Goal: Check status

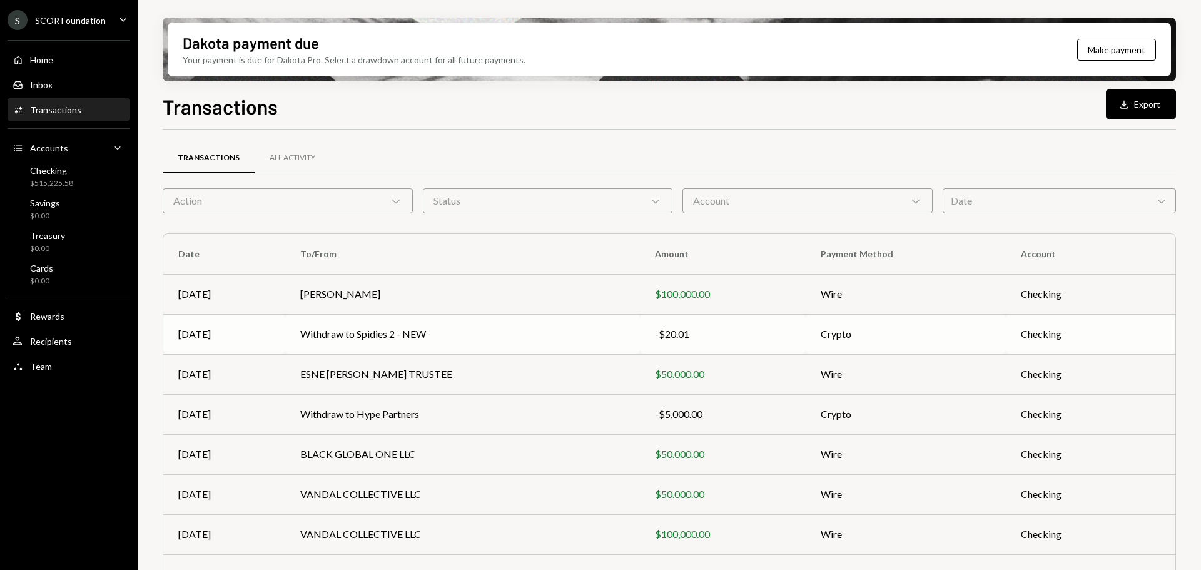
click at [611, 333] on td "Withdraw to Spidies 2 - NEW" at bounding box center [462, 334] width 355 height 40
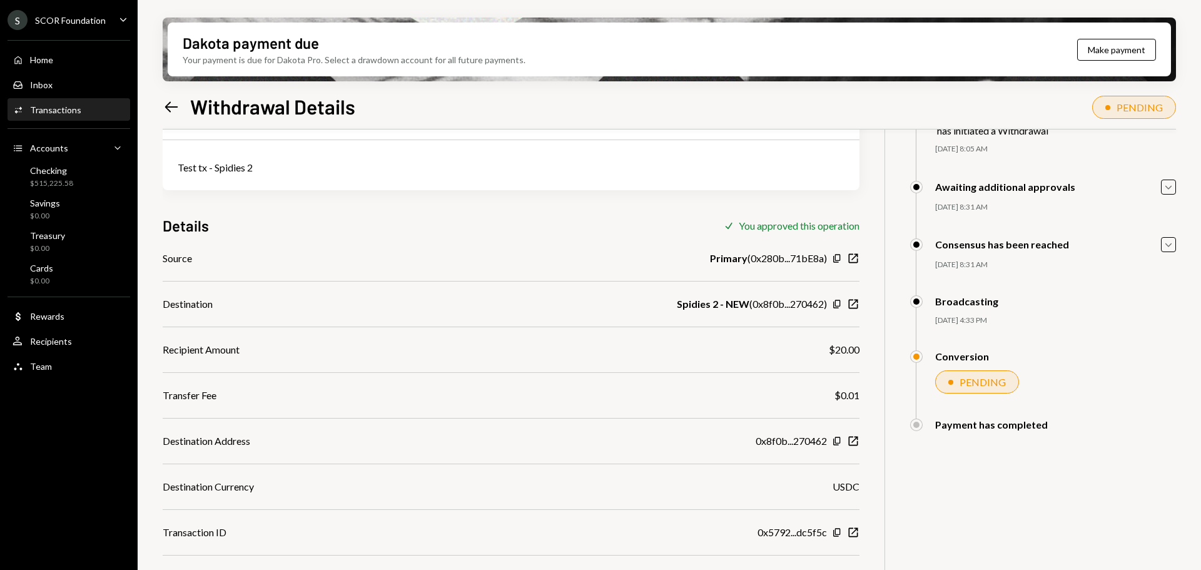
scroll to position [100, 0]
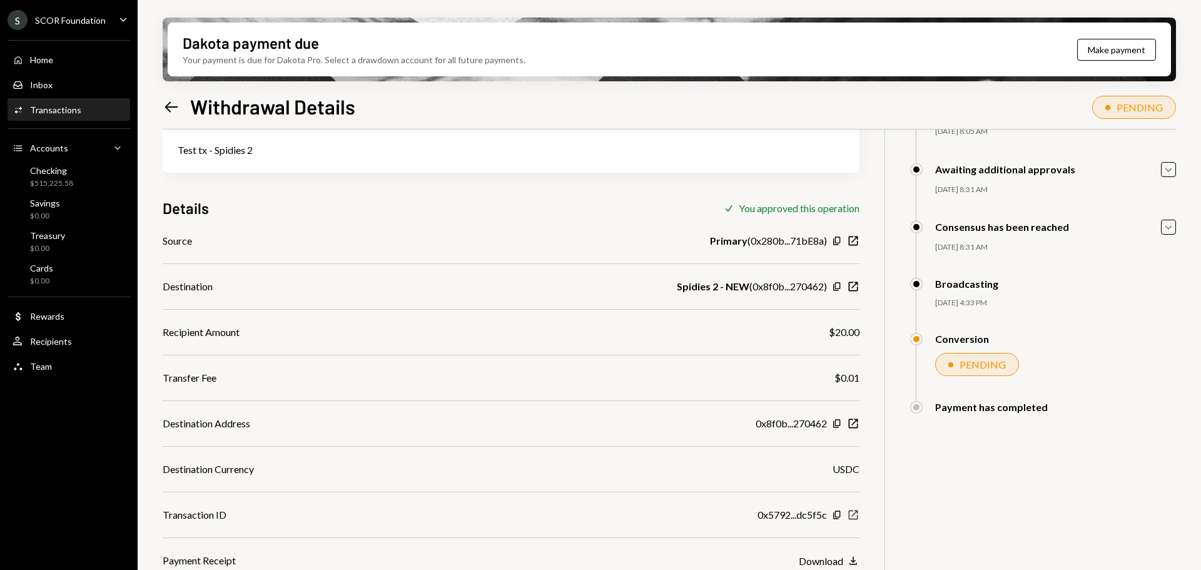
click at [850, 515] on icon "New Window" at bounding box center [853, 514] width 13 height 13
click at [852, 426] on icon "New Window" at bounding box center [853, 423] width 13 height 13
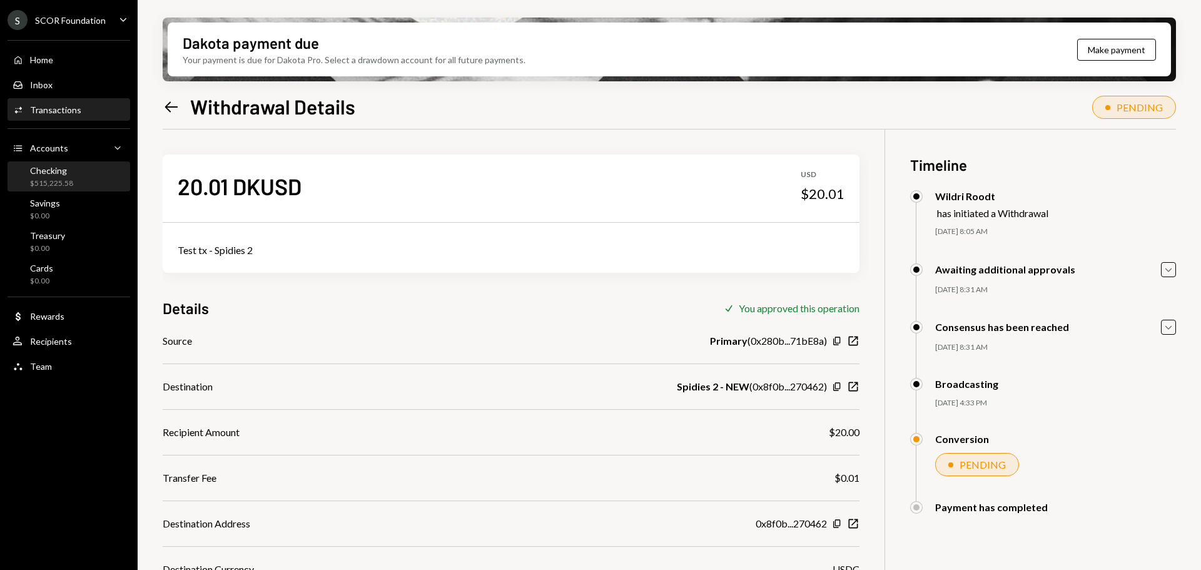
click at [86, 178] on div "Checking $515,225.58" at bounding box center [69, 177] width 113 height 24
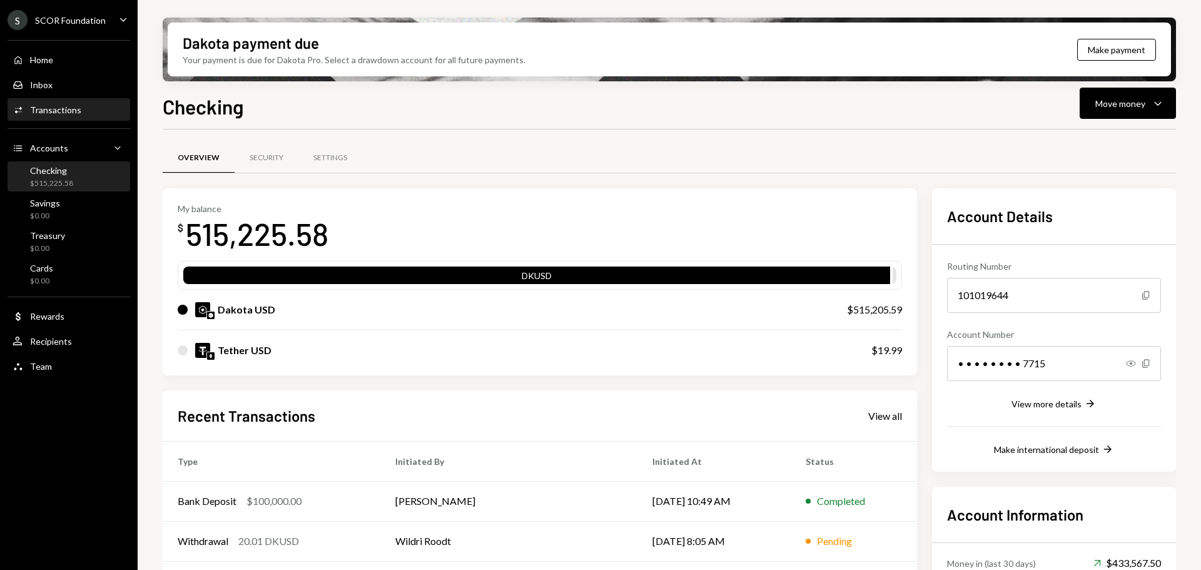
click at [76, 102] on div "Activities Transactions" at bounding box center [69, 109] width 113 height 21
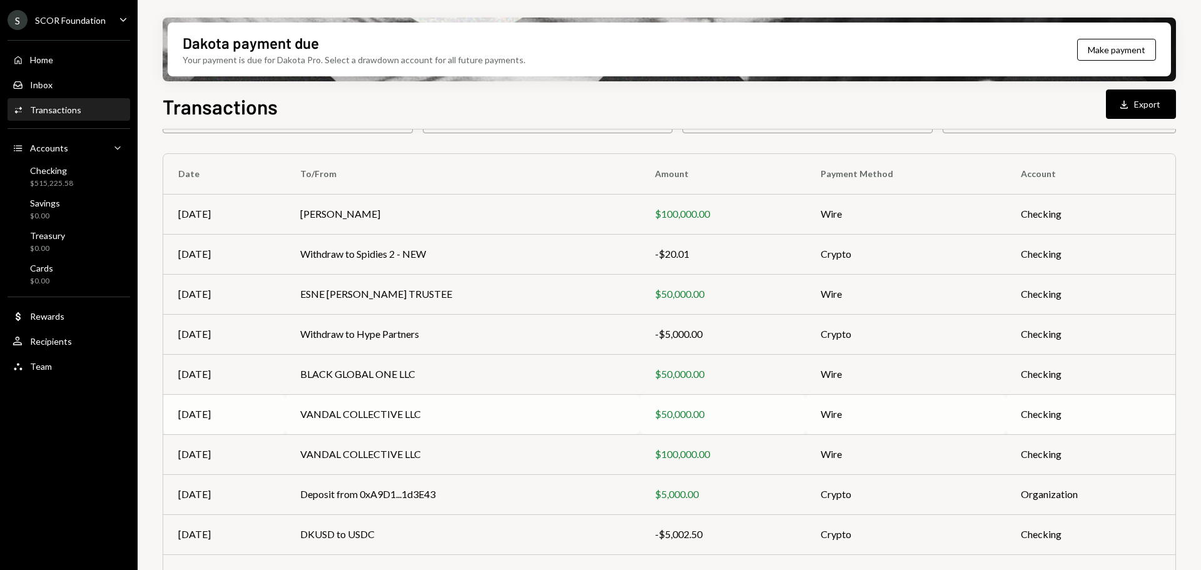
scroll to position [143, 0]
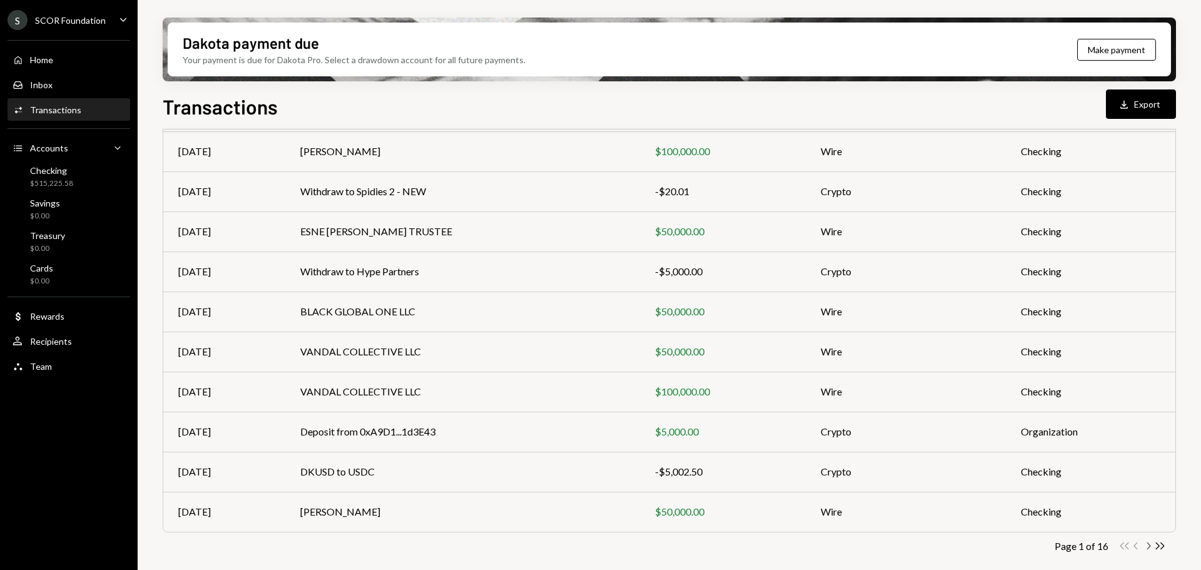
click at [1148, 545] on icon "Chevron Right" at bounding box center [1148, 546] width 12 height 12
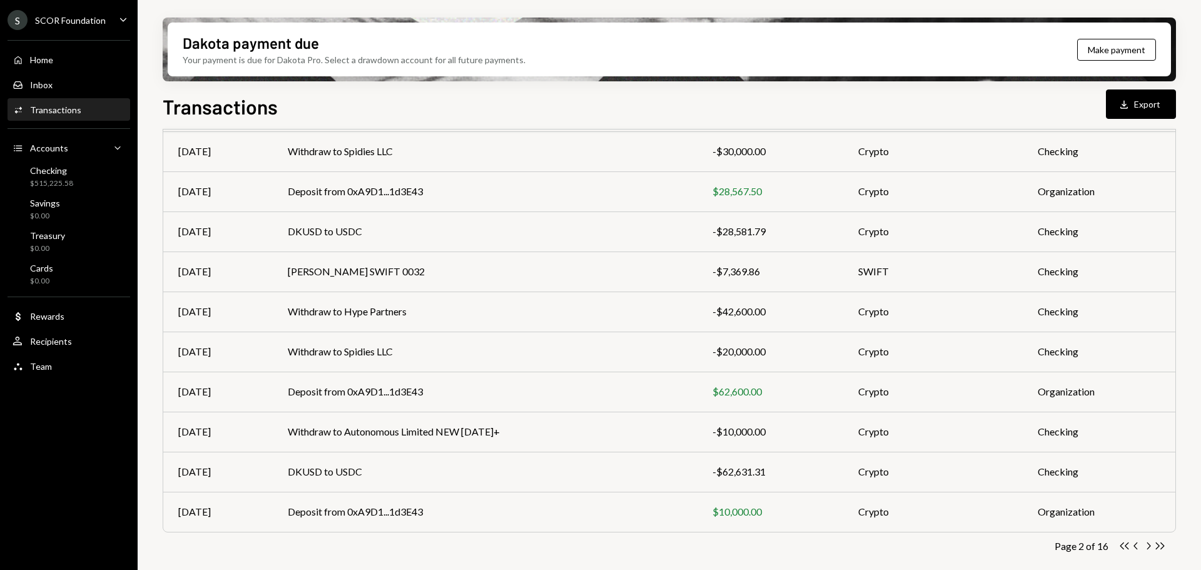
click at [1136, 545] on icon "Chevron Left" at bounding box center [1136, 546] width 12 height 12
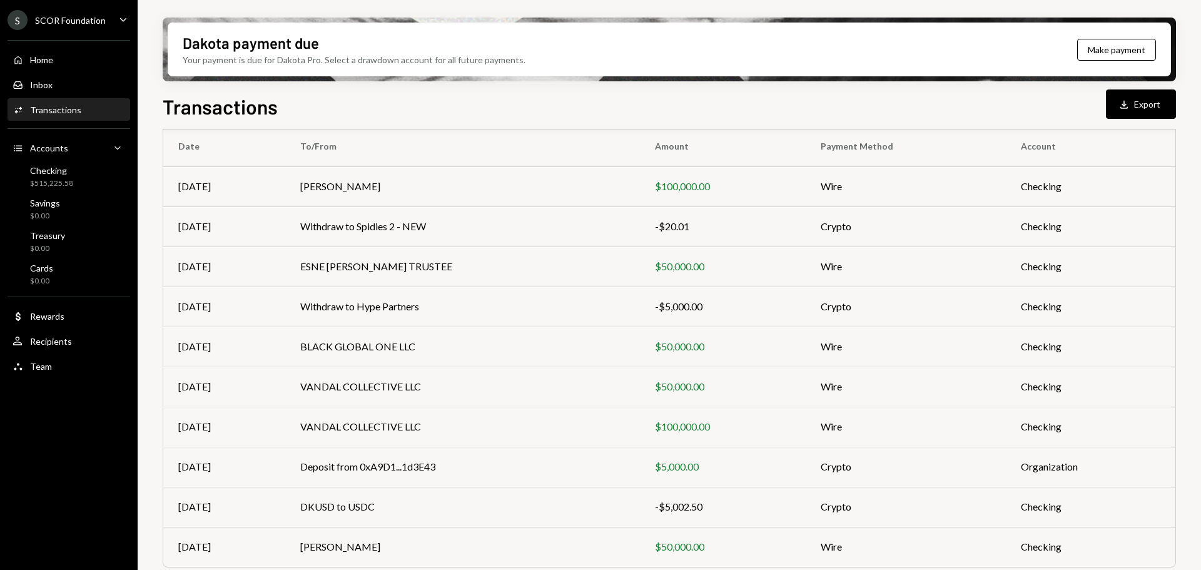
scroll to position [125, 0]
